Goal: Check status: Check status

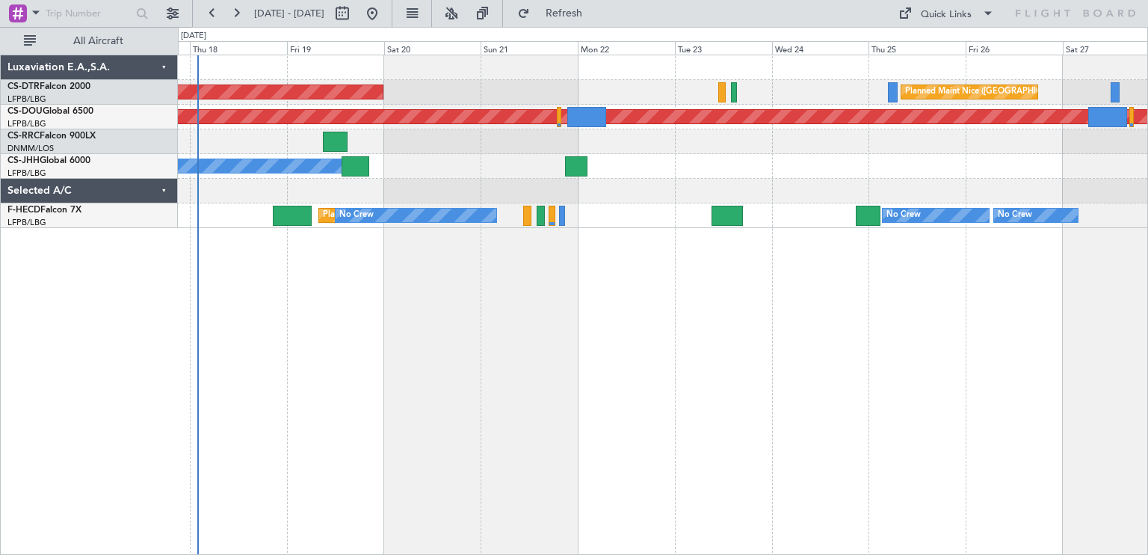
click at [451, 234] on div "AOG Maint Sofia [GEOGRAPHIC_DATA] ([GEOGRAPHIC_DATA]) Planned Maint Sofia Plann…" at bounding box center [663, 305] width 970 height 500
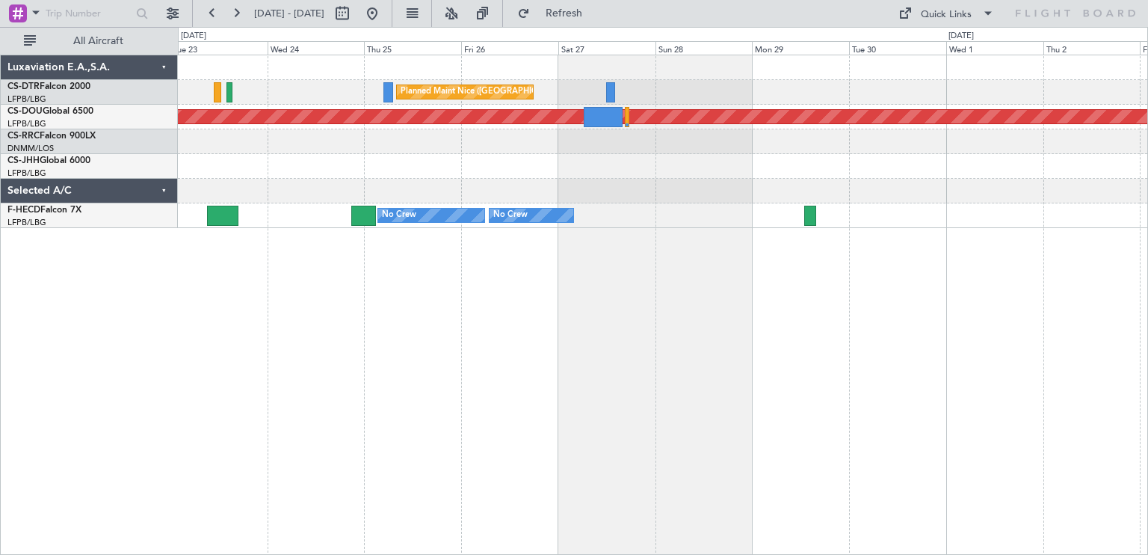
click at [453, 262] on div "Planned Maint Nice ([GEOGRAPHIC_DATA]) Planned Maint [GEOGRAPHIC_DATA] ([GEOGRA…" at bounding box center [663, 305] width 970 height 500
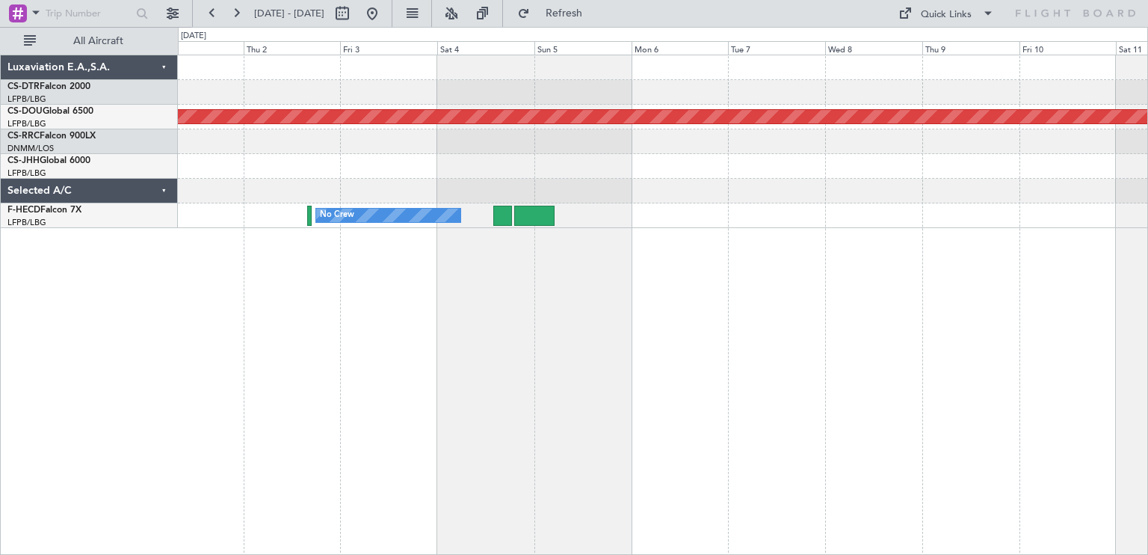
click at [284, 259] on div "Planned Maint London ([GEOGRAPHIC_DATA]) No Crew" at bounding box center [663, 305] width 970 height 500
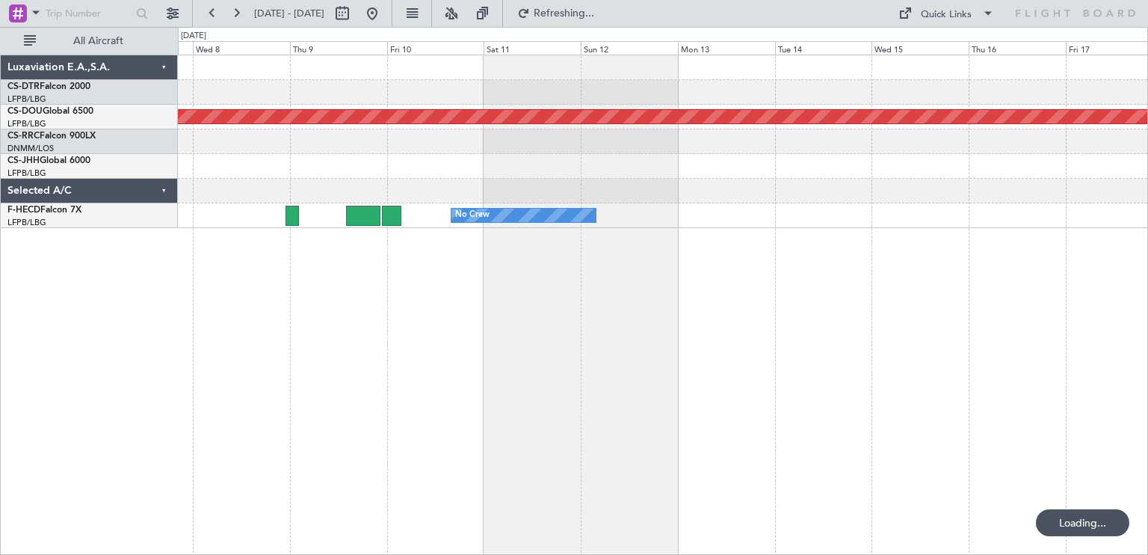
click at [254, 244] on div "Planned Maint London ([GEOGRAPHIC_DATA]) No Crew" at bounding box center [663, 305] width 970 height 500
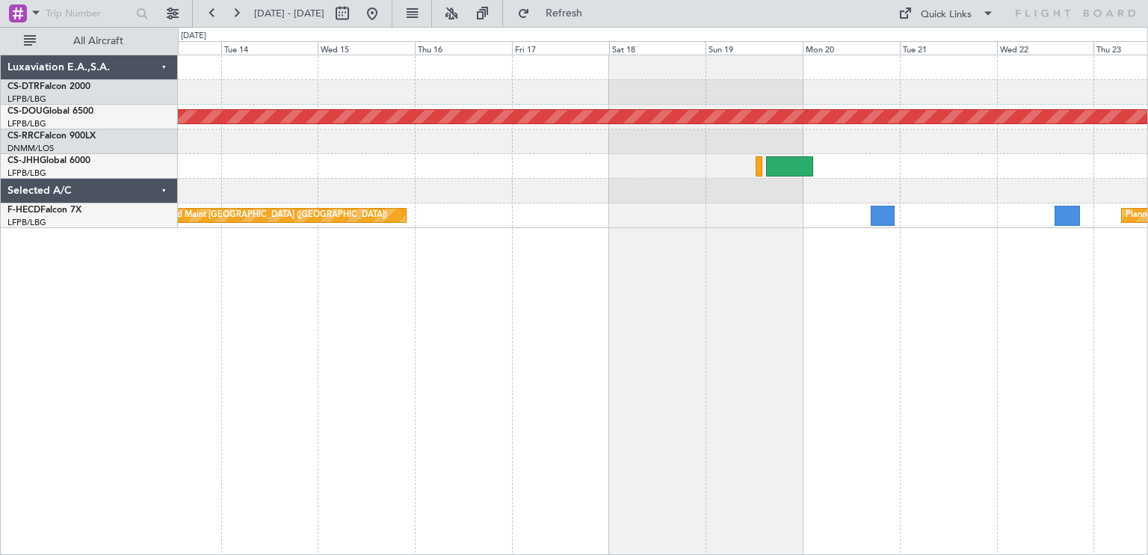
click at [320, 230] on div "Planned Maint London ([GEOGRAPHIC_DATA]) Planned Maint [GEOGRAPHIC_DATA] ([GEOG…" at bounding box center [663, 305] width 970 height 500
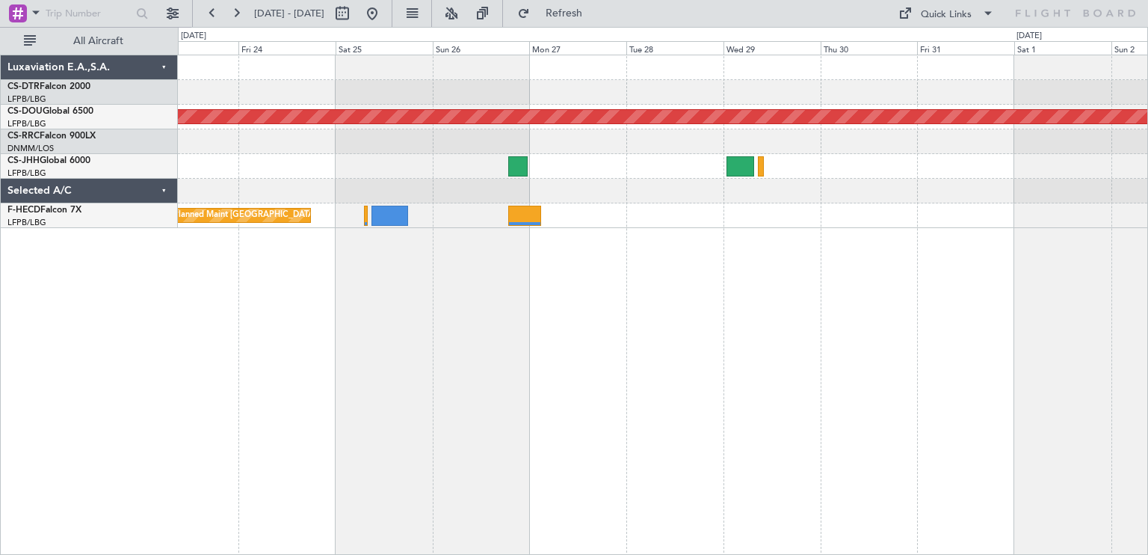
click at [237, 253] on div "Planned Maint London ([GEOGRAPHIC_DATA]) Planned Maint [GEOGRAPHIC_DATA] ([GEOG…" at bounding box center [663, 305] width 970 height 500
